Goal: Transaction & Acquisition: Purchase product/service

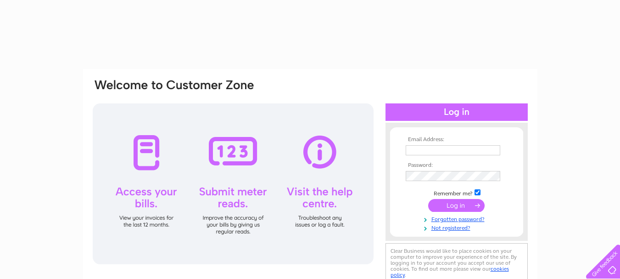
type input "[EMAIL_ADDRESS][DOMAIN_NAME]"
click at [462, 207] on input "submit" at bounding box center [456, 205] width 56 height 13
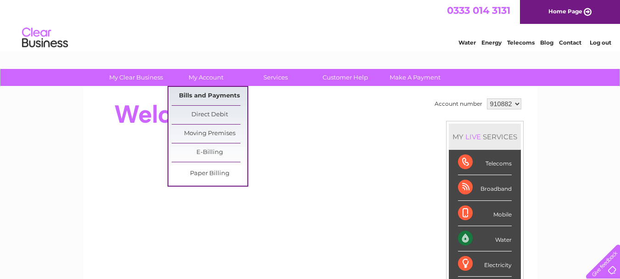
click at [215, 94] on link "Bills and Payments" at bounding box center [210, 96] width 76 height 18
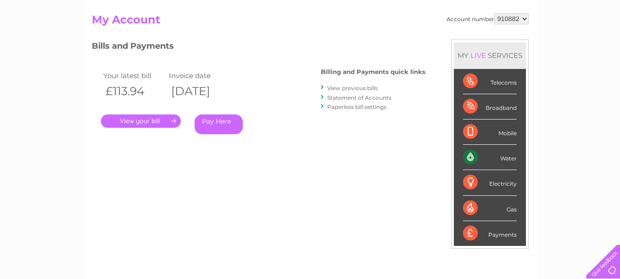
click at [163, 124] on link "." at bounding box center [141, 120] width 80 height 13
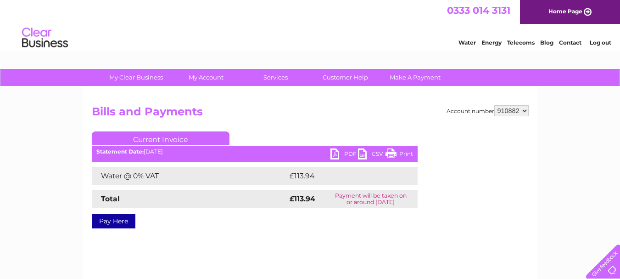
click at [124, 219] on link "Pay Here" at bounding box center [114, 221] width 44 height 15
click at [333, 155] on link "PDF" at bounding box center [345, 154] width 28 height 13
